Goal: Task Accomplishment & Management: Manage account settings

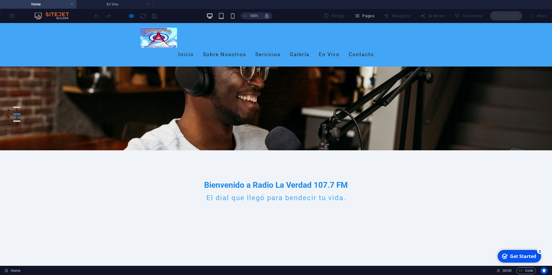
scroll to position [147, 0]
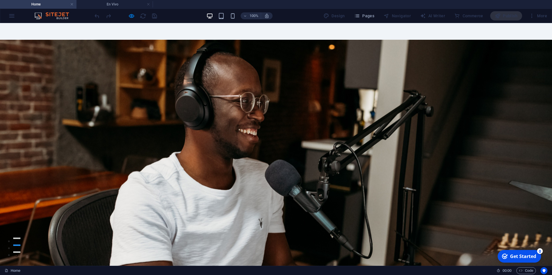
scroll to position [0, 0]
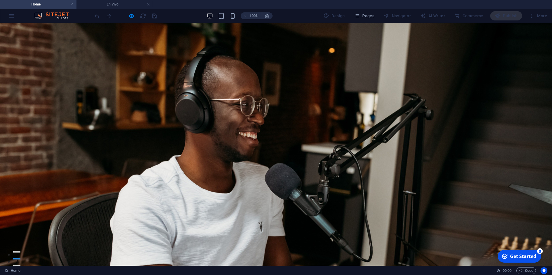
click at [298, 17] on div "100% Design Pages Navigator AI Writer Commerce Publish More" at bounding box center [322, 15] width 456 height 9
click at [363, 16] on span "Pages" at bounding box center [364, 16] width 20 height 6
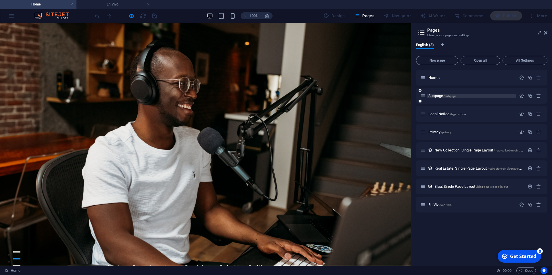
click at [460, 94] on p "Subpage /subpage" at bounding box center [472, 96] width 86 height 4
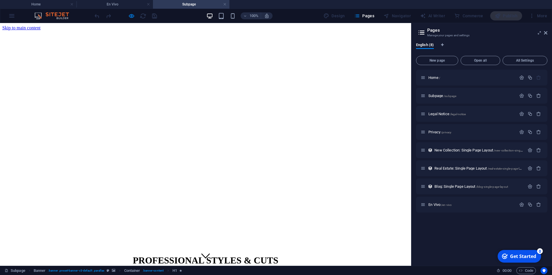
click at [300, 5] on ul "Home En Vivo Subpage" at bounding box center [276, 4] width 552 height 9
click at [488, 28] on h2 "Pages" at bounding box center [488, 30] width 120 height 5
click at [296, 13] on div "100% Design Pages Navigator AI Writer Commerce Publish More" at bounding box center [322, 15] width 456 height 9
click at [460, 206] on p "En Vivo /en-vivo" at bounding box center [472, 205] width 86 height 4
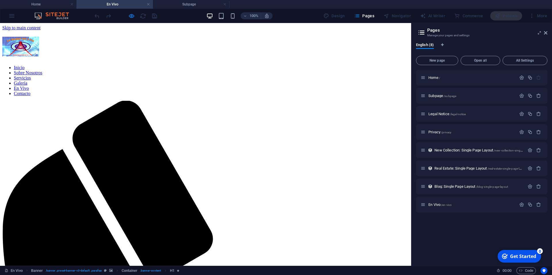
click at [22, 14] on div "100% Design Pages Navigator AI Writer Commerce Publish More" at bounding box center [276, 16] width 552 height 14
click at [21, 13] on div "100% Design Pages Navigator AI Writer Commerce Publish More" at bounding box center [276, 16] width 552 height 14
drag, startPoint x: 190, startPoint y: 5, endPoint x: 195, endPoint y: 4, distance: 5.2
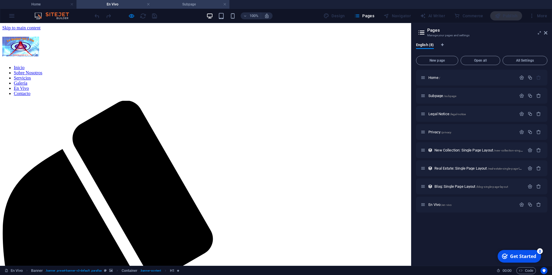
click at [190, 4] on h4 "Subpage" at bounding box center [191, 4] width 77 height 6
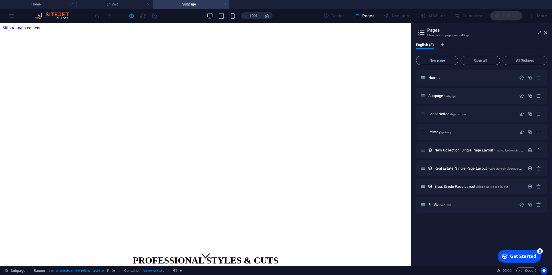
click at [224, 3] on link at bounding box center [224, 4] width 3 height 5
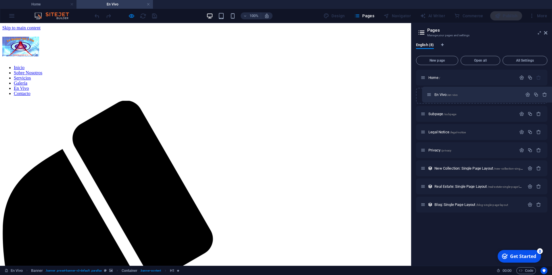
drag, startPoint x: 423, startPoint y: 204, endPoint x: 429, endPoint y: 92, distance: 112.1
click at [429, 92] on div "Home / Subpage /subpage Legal Notice /legal-notice Privacy /privacy New Collect…" at bounding box center [481, 141] width 131 height 143
click at [445, 95] on span "/en-vivo" at bounding box center [446, 95] width 11 height 3
click at [437, 96] on span "En Vivo /en-vivo" at bounding box center [440, 96] width 23 height 4
click at [524, 95] on icon "button" at bounding box center [522, 95] width 5 height 5
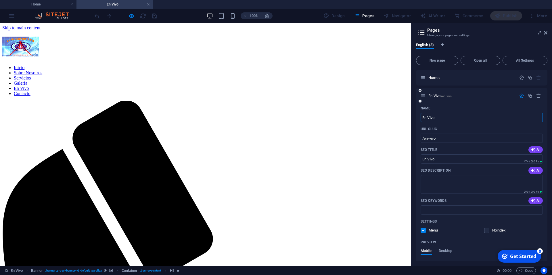
drag, startPoint x: 444, startPoint y: 116, endPoint x: 418, endPoint y: 119, distance: 26.1
click at [421, 119] on input "En Vivo" at bounding box center [482, 117] width 122 height 9
type input "/"
type input "sobre"
type input "/so"
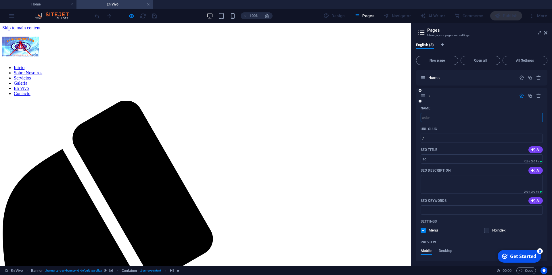
type input "so"
type input "s"
type input "B"
type input "/"
type input "/b"
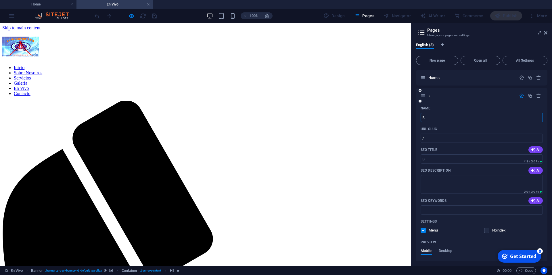
type input "B"
type input "/"
type input "Sobre N"
type input "/sobre"
type input "Sobre"
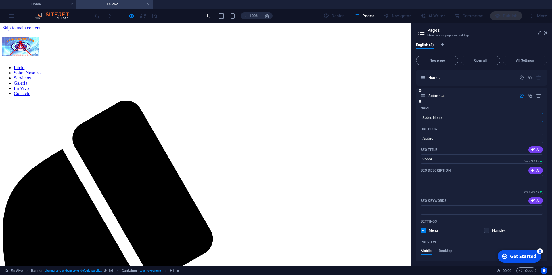
type input "Sobre Nono"
type input "/sobre-nono"
type input "Sobre Nono"
type input "Sobre No"
type input "/sobre-no"
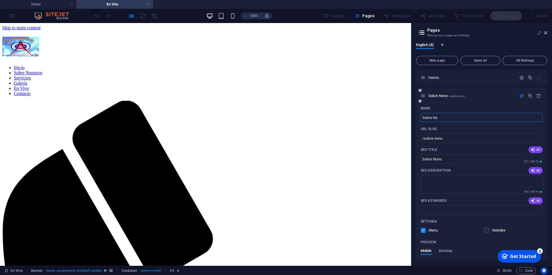
type input "Sobre No"
type input "Sobre Nosot"
type input "/sobre-noso"
type input "Sobre Noso"
type input "Sobre Nosotros"
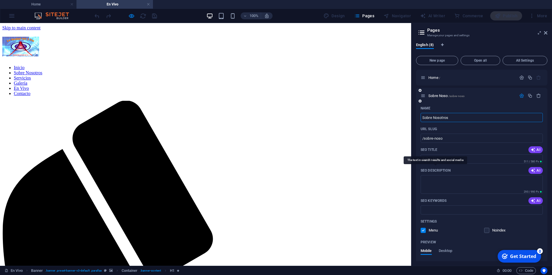
type input "/sobre-nosotros"
type input "Sobre Nosotros"
click at [449, 187] on textarea "SEO Description" at bounding box center [482, 184] width 122 height 19
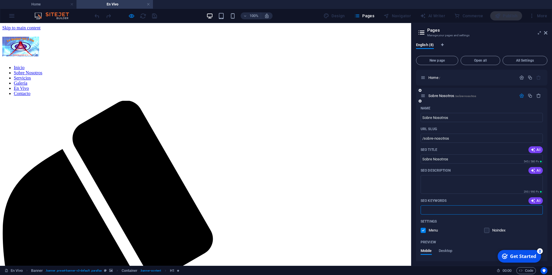
click at [451, 212] on input "SEO Keywords" at bounding box center [482, 209] width 122 height 9
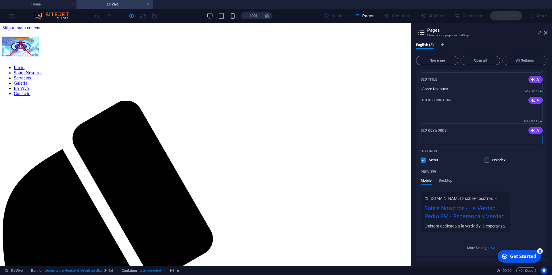
scroll to position [78, 0]
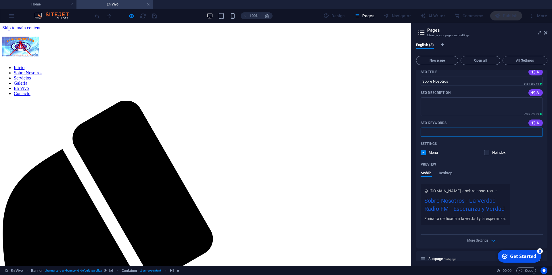
click at [491, 207] on div "Sobre Nosotros - La Verdad Radio FM - Esperanza y Verdad" at bounding box center [466, 205] width 82 height 19
click at [487, 201] on div "Sobre Nosotros - La Verdad Radio FM - Esperanza y Verdad" at bounding box center [466, 205] width 82 height 19
click at [498, 192] on icon at bounding box center [496, 191] width 4 height 6
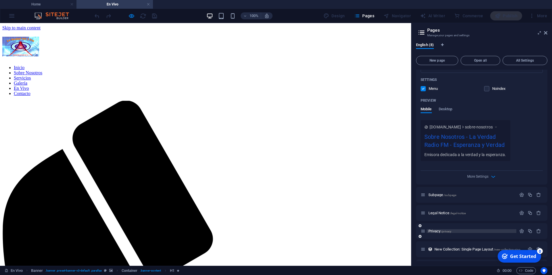
scroll to position [155, 0]
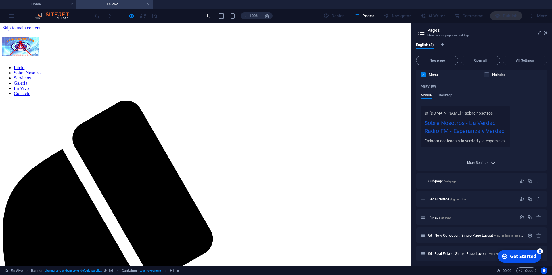
click at [485, 161] on span "More Settings" at bounding box center [478, 163] width 21 height 4
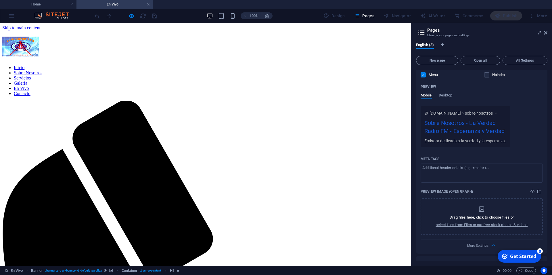
click at [487, 162] on div "Meta tags" at bounding box center [482, 158] width 122 height 9
click at [487, 163] on textarea "Meta tags ​" at bounding box center [482, 172] width 122 height 19
click at [491, 168] on textarea "Meta tags ​" at bounding box center [482, 172] width 122 height 19
click at [508, 207] on div "Drag files here, click to choose files or select files from Files or our free s…" at bounding box center [482, 216] width 92 height 22
click at [178, 4] on ul "Home En Vivo" at bounding box center [276, 4] width 552 height 9
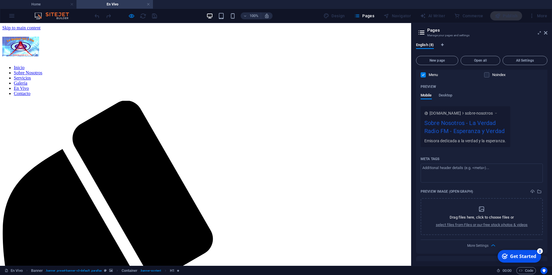
click at [180, 12] on div "100% Design Pages Navigator AI Writer Commerce Publish More" at bounding box center [322, 15] width 456 height 9
click at [173, 15] on div "100% Design Pages Navigator AI Writer Commerce Publish More" at bounding box center [322, 15] width 456 height 9
click at [80, 13] on div "100% Design Pages Navigator AI Writer Commerce Publish More" at bounding box center [276, 16] width 552 height 14
click at [188, 14] on div "100% Design Pages Navigator AI Writer Commerce Publish More" at bounding box center [322, 15] width 456 height 9
click at [183, 3] on ul "Home En Vivo" at bounding box center [276, 4] width 552 height 9
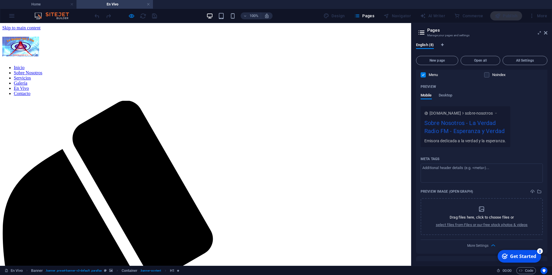
click at [180, 16] on div "100% Design Pages Navigator AI Writer Commerce Publish More" at bounding box center [322, 15] width 456 height 9
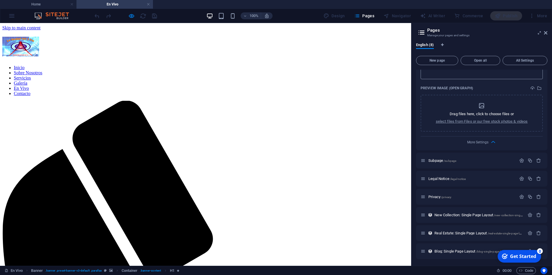
scroll to position [259, 0]
click at [491, 144] on icon "button" at bounding box center [493, 141] width 7 height 7
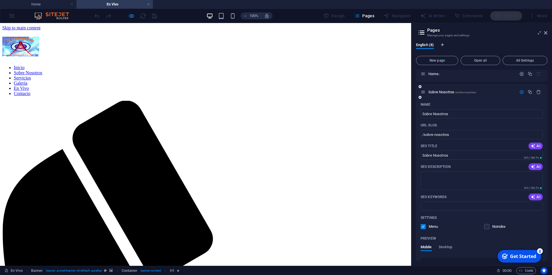
scroll to position [0, 0]
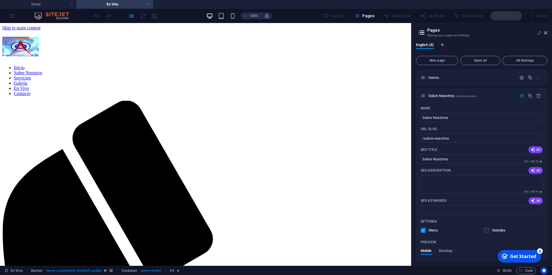
click at [492, 30] on h2 "Pages" at bounding box center [488, 30] width 120 height 5
click at [540, 32] on icon at bounding box center [540, 33] width 0 height 5
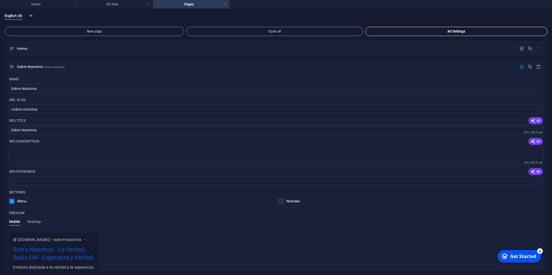
click at [431, 34] on button "All Settings" at bounding box center [457, 31] width 182 height 9
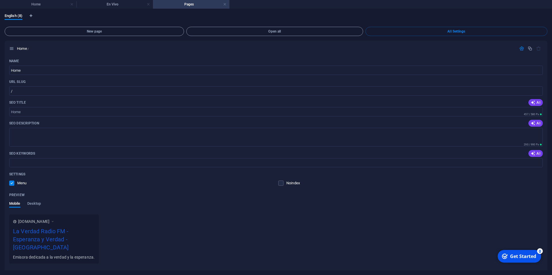
scroll to position [1111, 0]
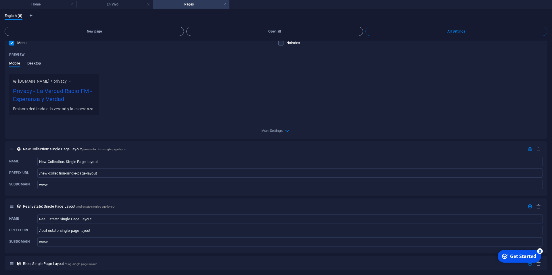
click at [39, 60] on span "Desktop" at bounding box center [34, 64] width 14 height 8
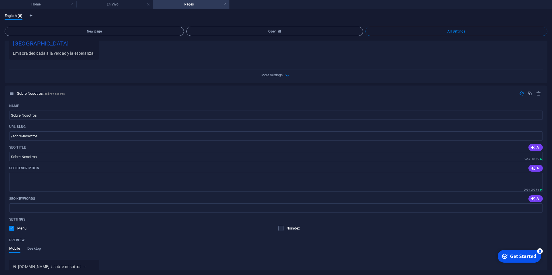
scroll to position [201, 0]
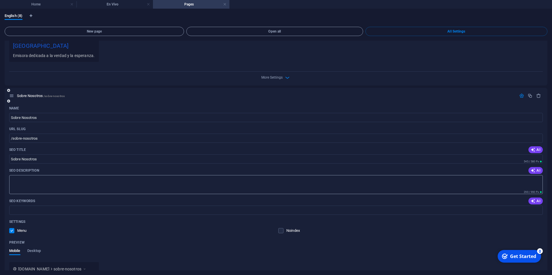
click at [40, 175] on textarea "SEO Description" at bounding box center [276, 184] width 534 height 19
click at [461, 178] on textarea "SEO Description" at bounding box center [276, 184] width 534 height 19
click at [504, 180] on textarea "SEO Description" at bounding box center [276, 184] width 534 height 19
click at [380, 145] on div "SEO Title AI" at bounding box center [276, 149] width 534 height 9
click at [37, 154] on input "Sobre Nosotros" at bounding box center [276, 158] width 534 height 9
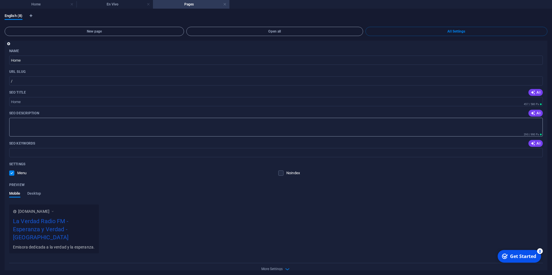
scroll to position [0, 0]
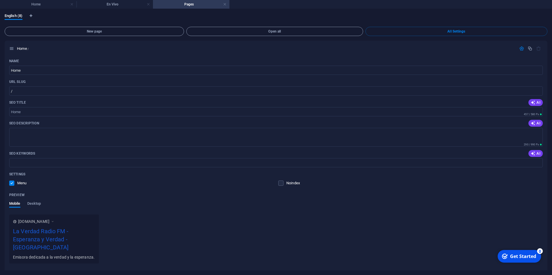
click at [539, 16] on div "English (8)" at bounding box center [276, 19] width 543 height 11
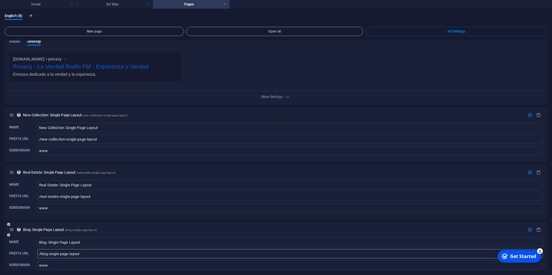
scroll to position [1134, 0]
click at [0, 63] on div "English (8) New page Open all All Settings Home / Name Home ​ URL SLUG / ​ SEO …" at bounding box center [276, 142] width 552 height 266
click at [121, 6] on h4 "En Vivo" at bounding box center [115, 4] width 77 height 6
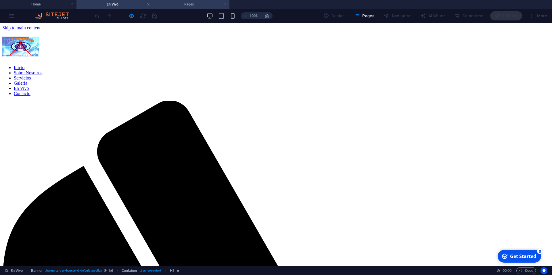
click at [226, 4] on link at bounding box center [224, 4] width 3 height 5
click at [115, 1] on li "En Vivo" at bounding box center [115, 4] width 77 height 9
click at [170, 15] on div "100% Design Pages Navigator AI Writer Commerce Publish More" at bounding box center [322, 15] width 456 height 9
click at [46, 5] on h4 "Home" at bounding box center [38, 4] width 77 height 6
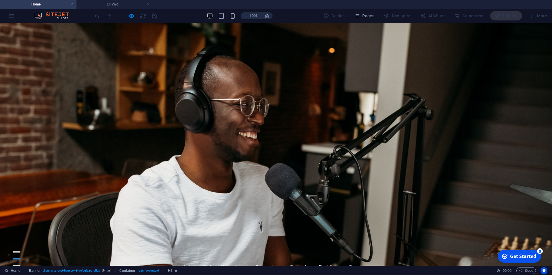
click at [176, 16] on div "100% Design Pages Navigator AI Writer Commerce Publish More" at bounding box center [322, 15] width 456 height 9
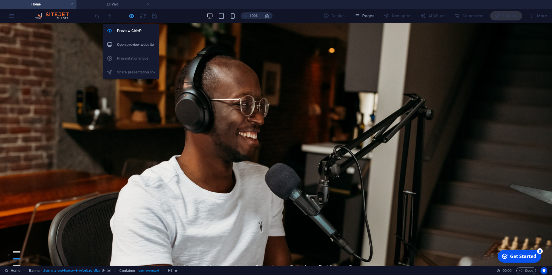
click at [131, 16] on icon "button" at bounding box center [131, 16] width 7 height 7
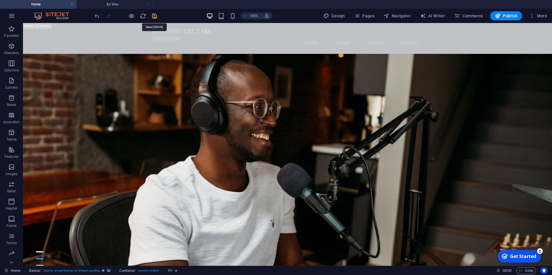
click at [156, 15] on icon "save" at bounding box center [154, 16] width 7 height 7
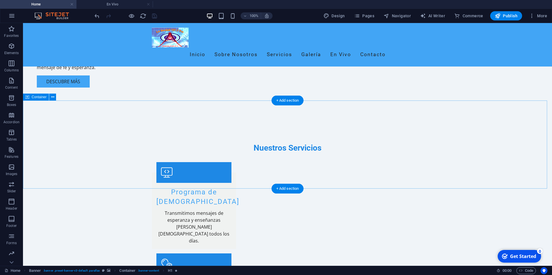
scroll to position [682, 0]
